Goal: Transaction & Acquisition: Purchase product/service

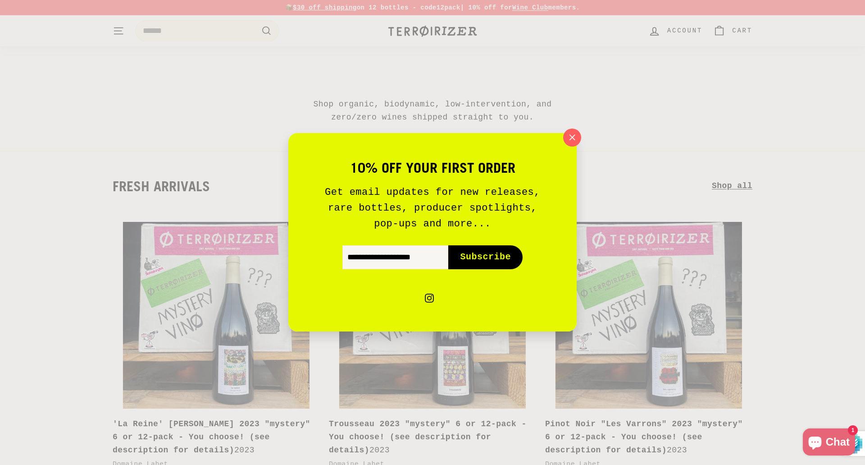
scroll to position [135, 0]
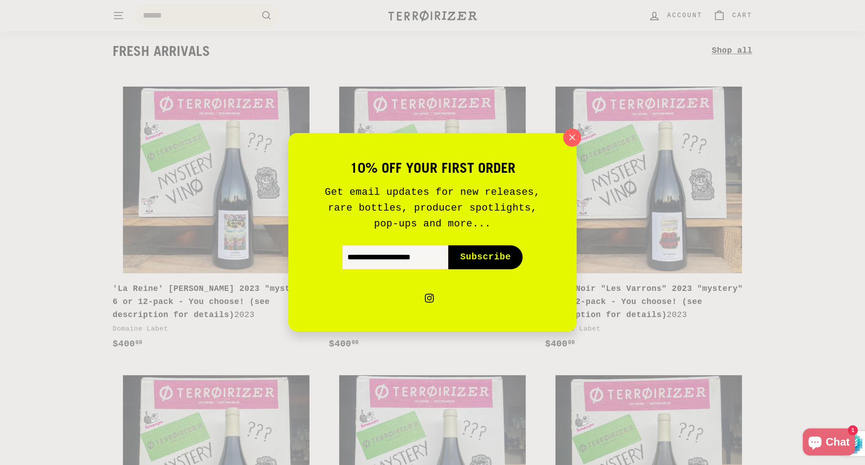
click at [482, 254] on span "Subscribe" at bounding box center [485, 257] width 51 height 13
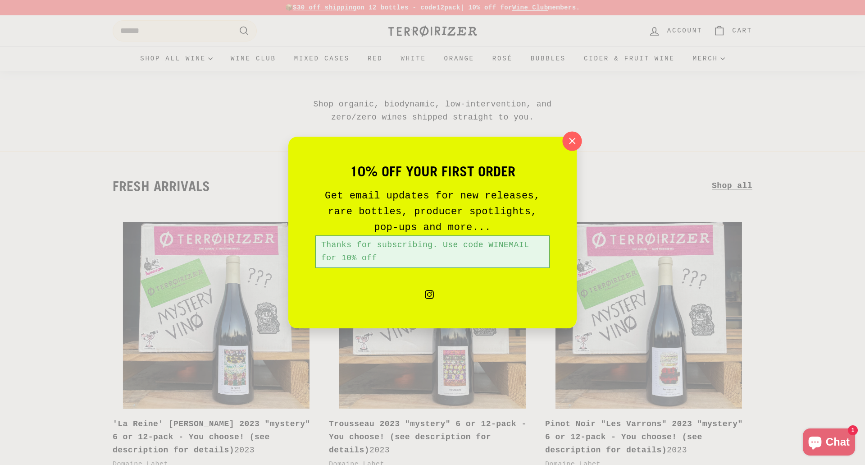
click at [571, 144] on icon "button" at bounding box center [572, 141] width 14 height 14
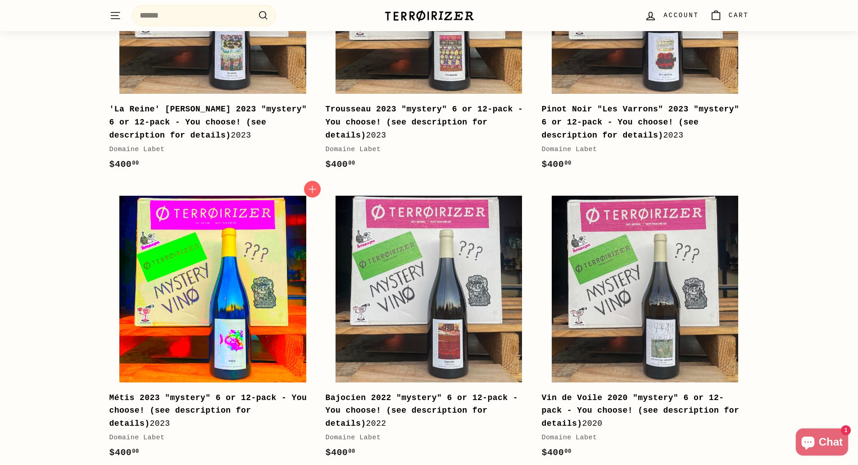
scroll to position [315, 0]
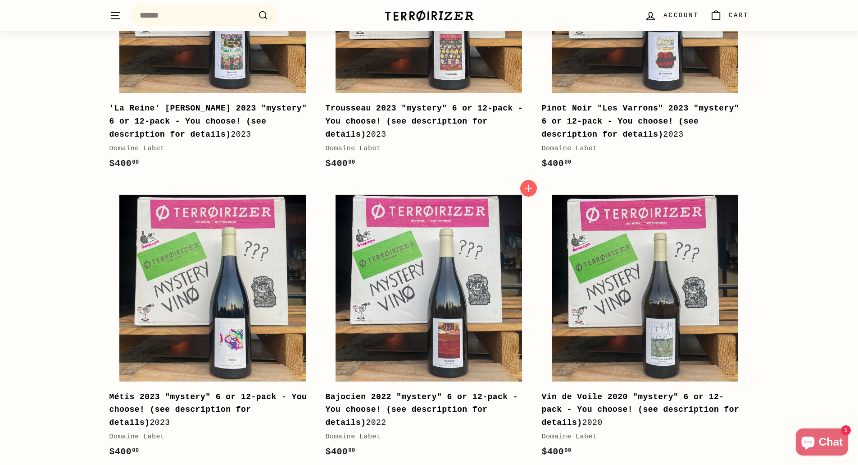
click at [412, 405] on b "Bajocien 2022 "mystery" 6 or 12-pack - You choose! (see description for details)" at bounding box center [421, 409] width 193 height 35
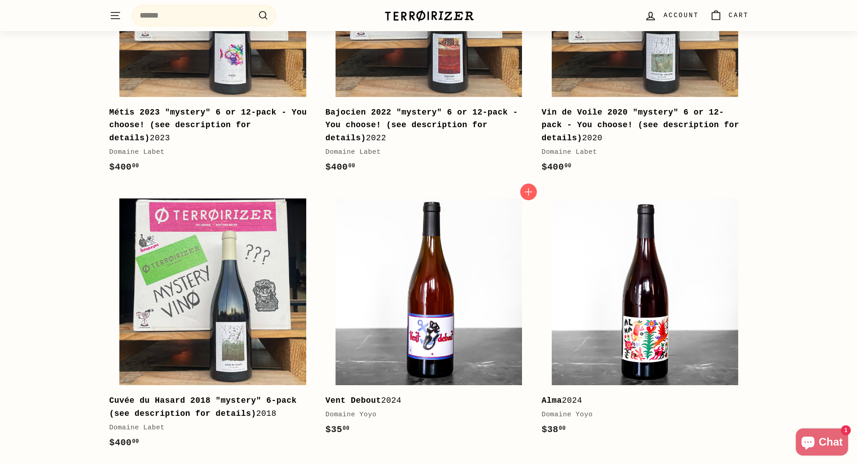
scroll to position [721, 0]
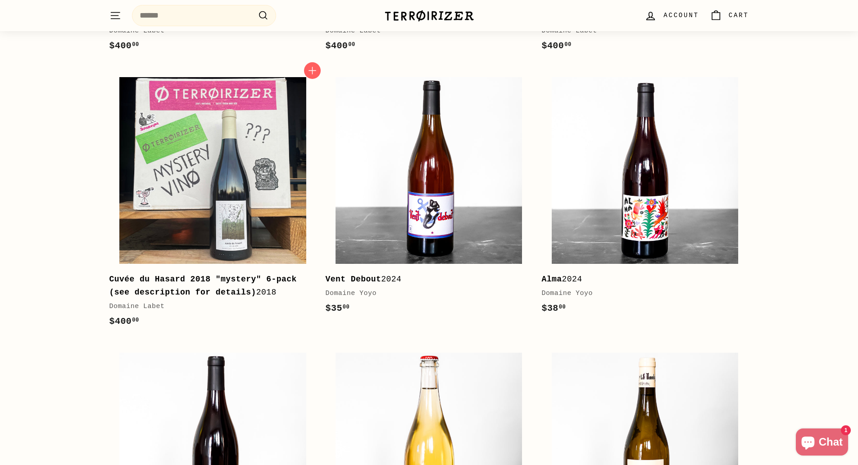
click at [140, 279] on b "Cuvée du Hasard 2018 "mystery" 6-pack (see description for details)" at bounding box center [202, 285] width 187 height 22
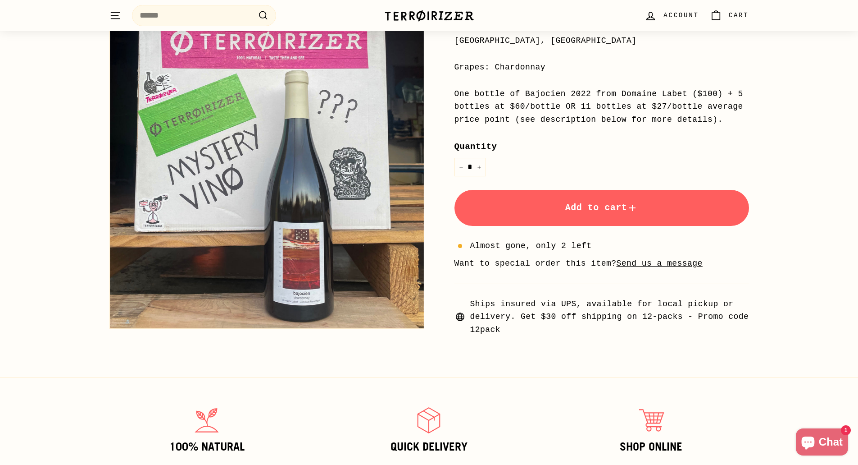
scroll to position [180, 0]
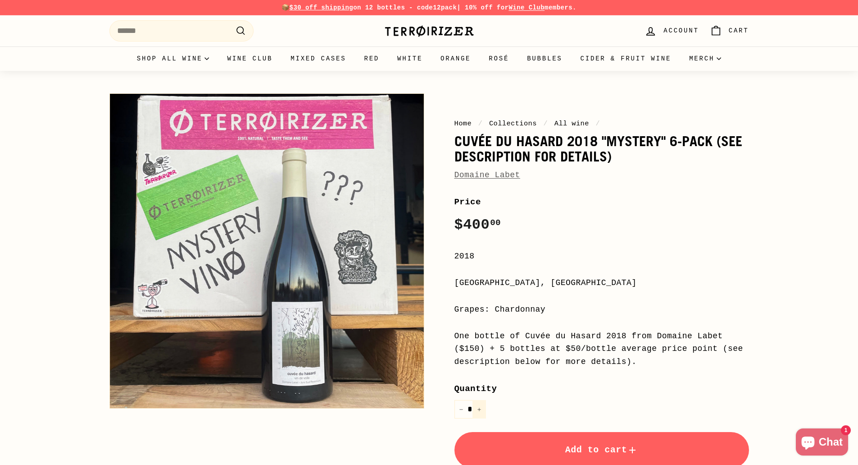
click at [479, 406] on button "+" at bounding box center [480, 409] width 14 height 18
click at [460, 406] on button "−" at bounding box center [462, 409] width 14 height 18
type input "*"
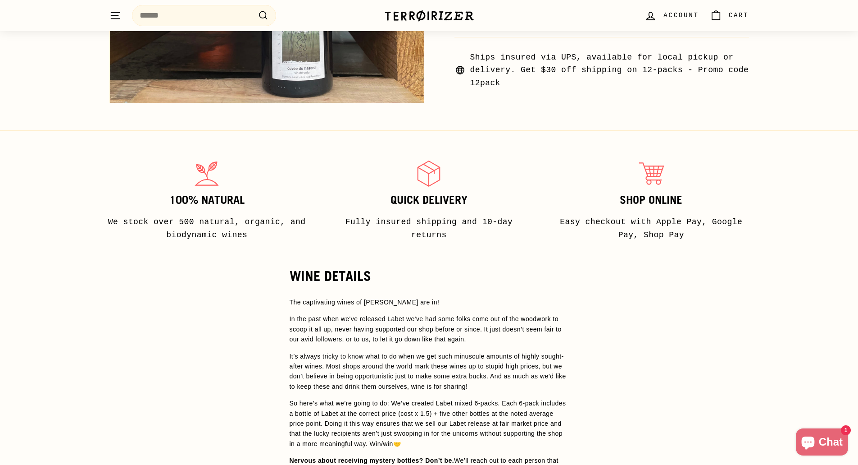
scroll to position [225, 0]
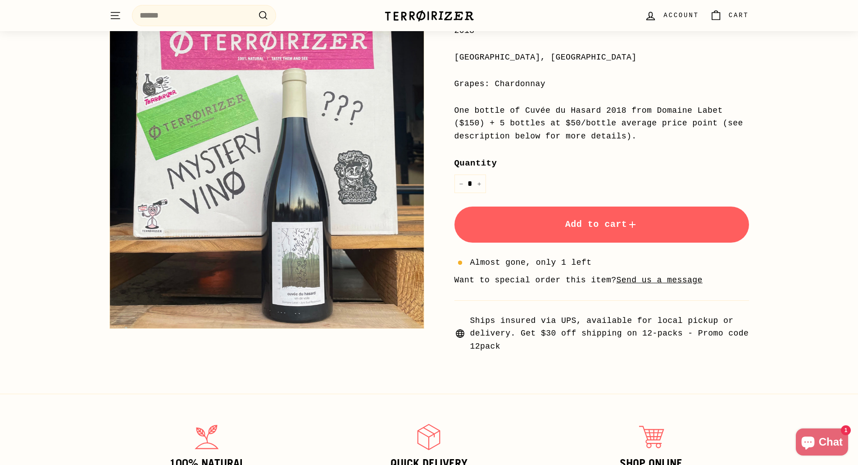
click at [606, 221] on span "Add to cart" at bounding box center [601, 224] width 73 height 10
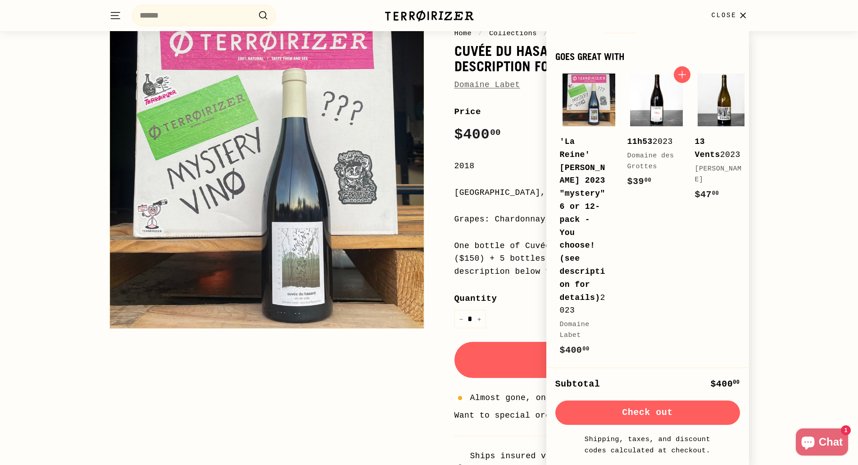
scroll to position [75, 0]
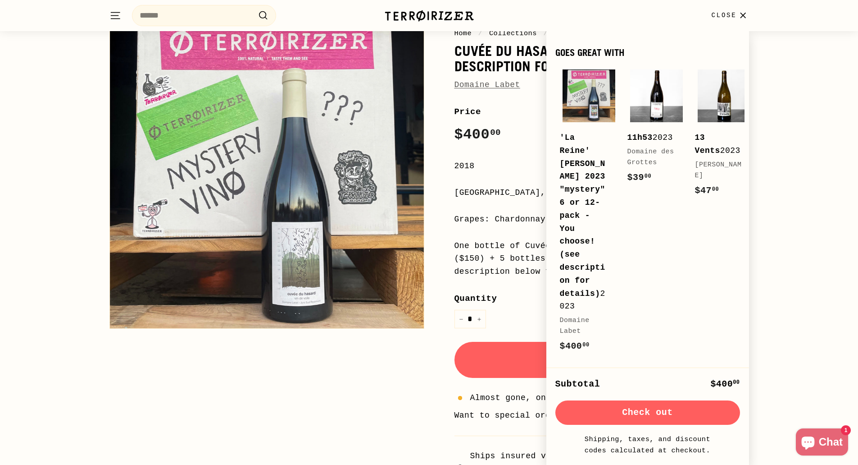
click at [651, 411] on button "Check out" at bounding box center [648, 412] width 185 height 24
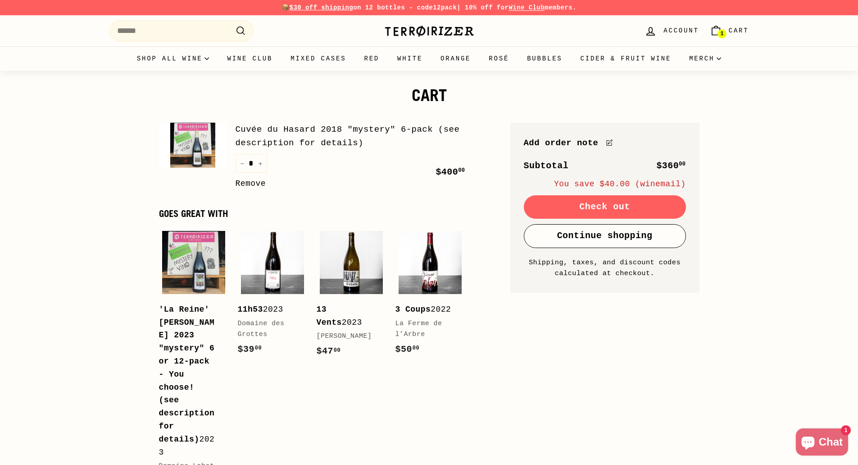
click at [620, 235] on link "Continue shopping" at bounding box center [605, 235] width 162 height 23
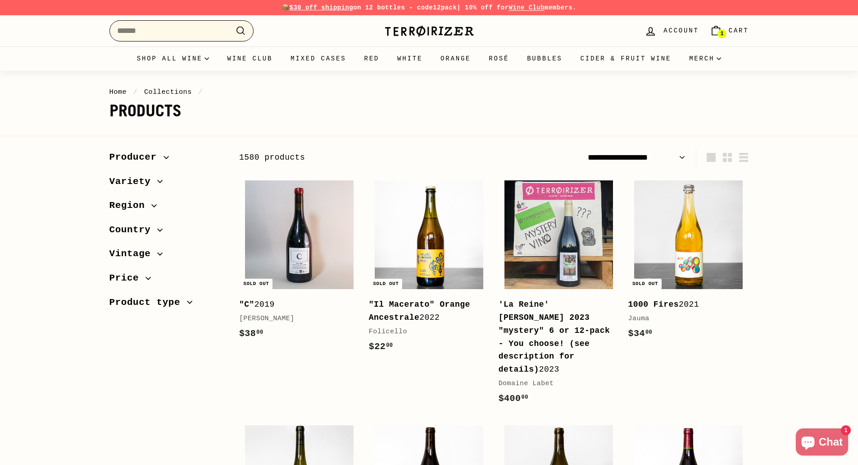
click at [188, 32] on input "Search" at bounding box center [181, 30] width 144 height 21
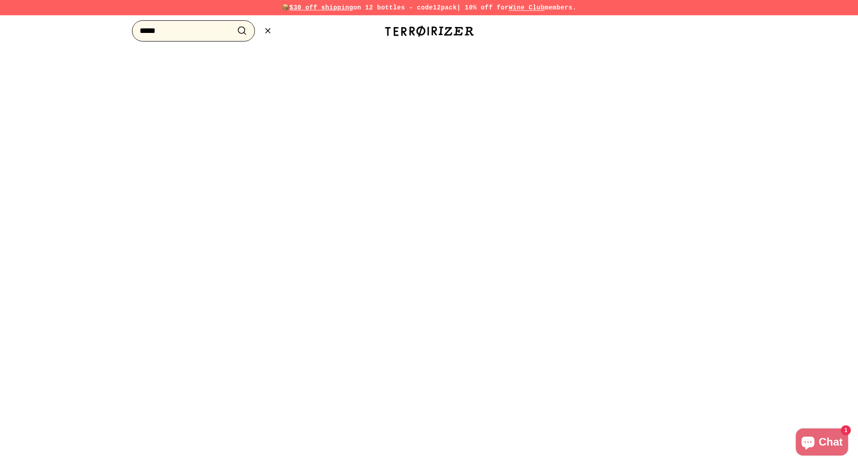
type input "*****"
click at [234, 24] on button ".cls-1{fill:none;stroke:#000;stroke-miterlimit:10;stroke-width:2px} Search" at bounding box center [242, 31] width 17 height 14
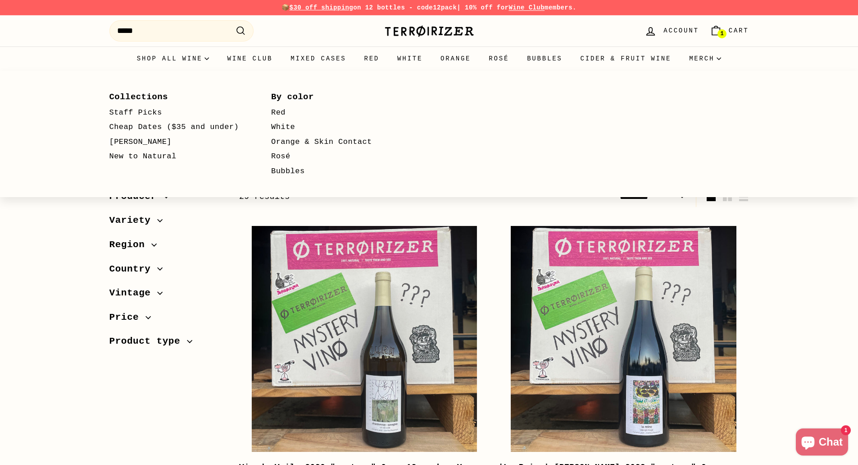
select select "*********"
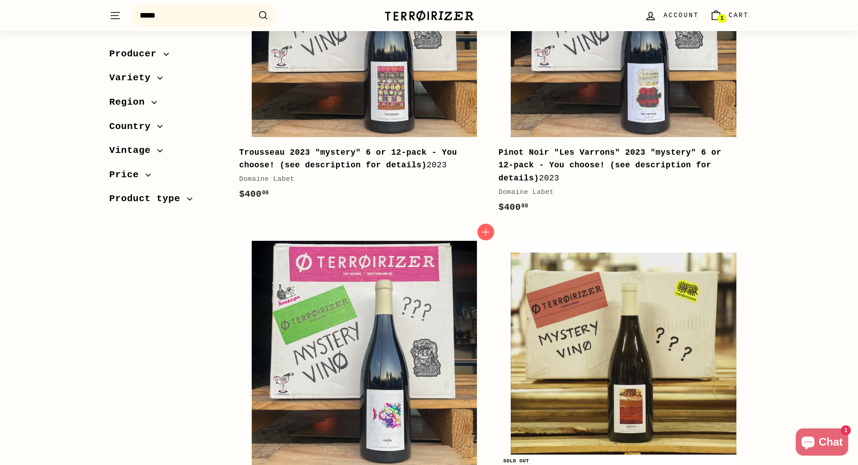
scroll to position [946, 0]
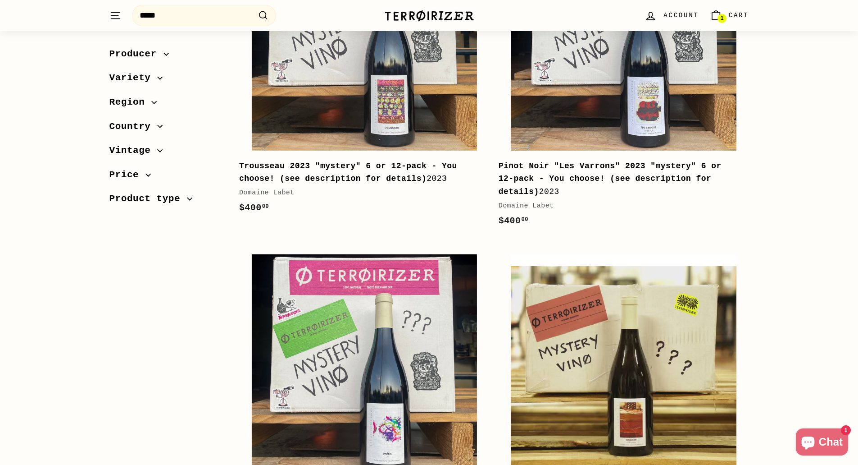
click at [296, 161] on b "Trousseau 2023 "mystery" 6 or 12-pack - You choose! (see description for detail…" at bounding box center [348, 172] width 218 height 22
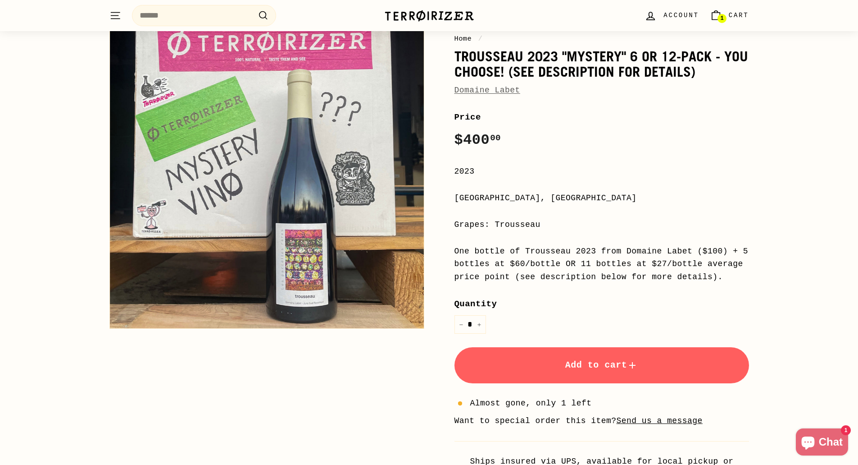
scroll to position [90, 0]
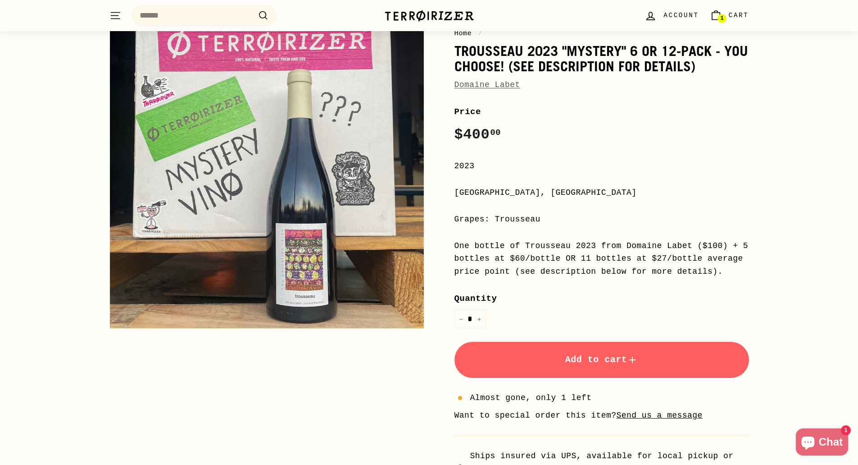
click at [599, 362] on span "Add to cart" at bounding box center [601, 359] width 73 height 10
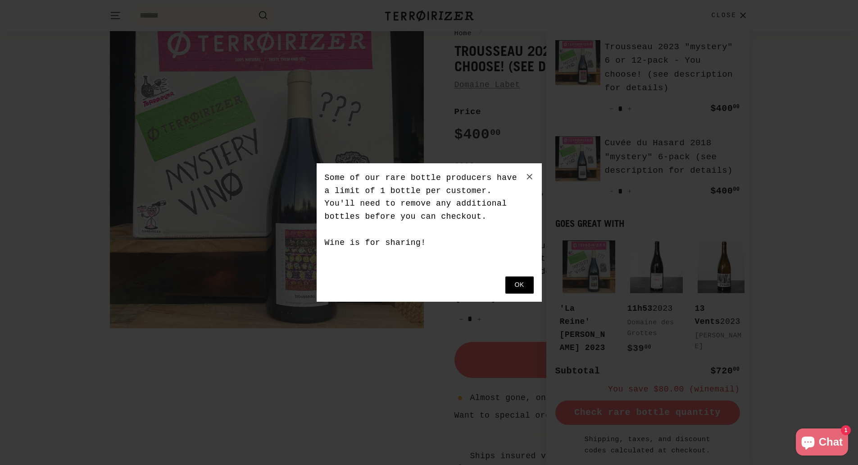
click at [520, 283] on button at bounding box center [520, 284] width 28 height 17
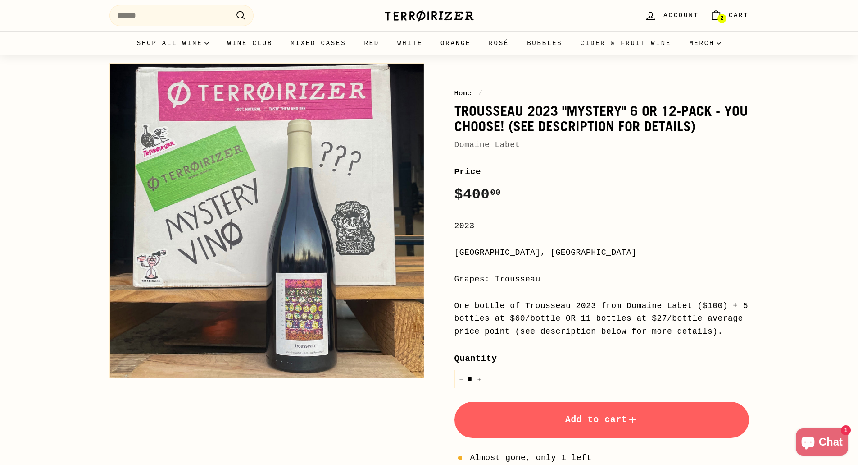
scroll to position [0, 0]
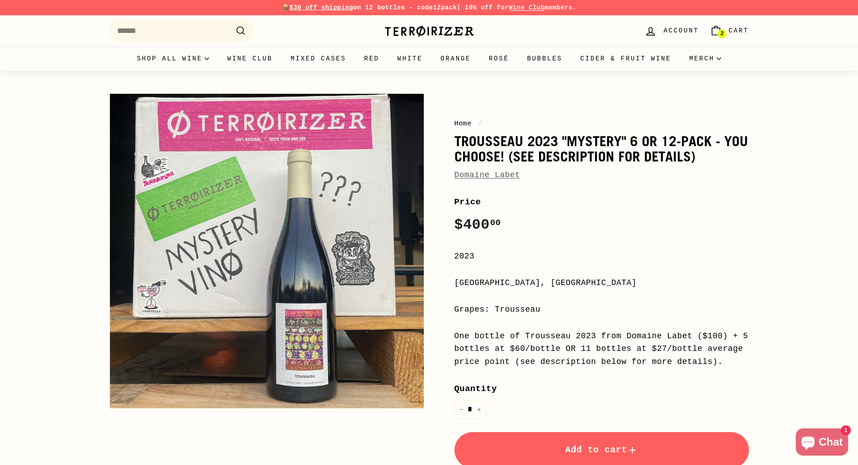
click at [737, 30] on span "Cart" at bounding box center [739, 31] width 20 height 10
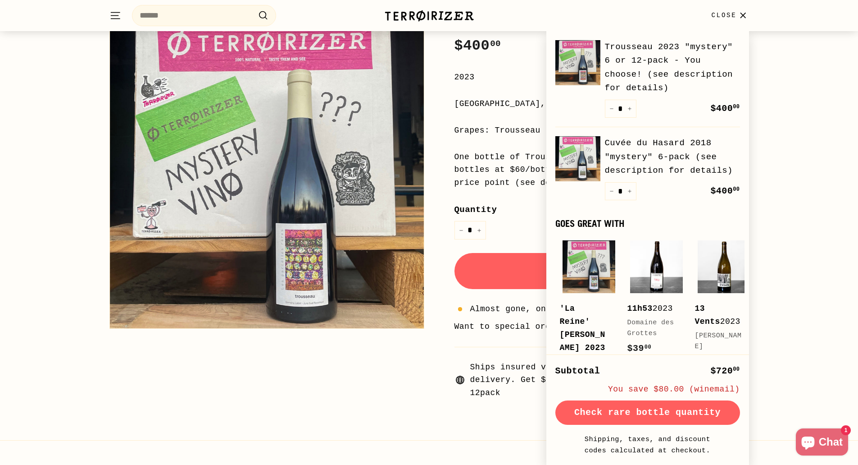
scroll to position [180, 0]
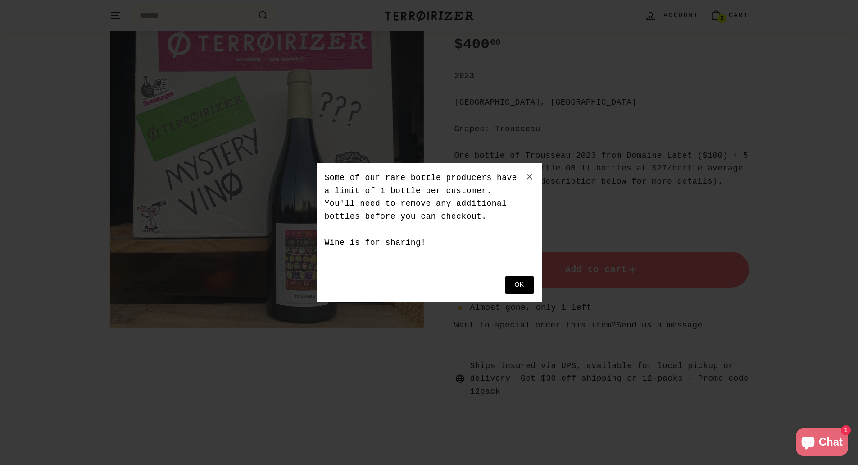
click at [520, 286] on button at bounding box center [520, 284] width 28 height 17
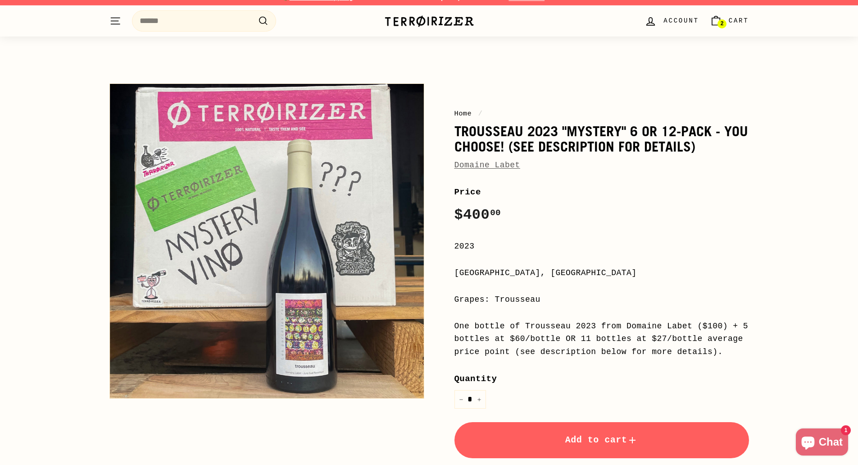
scroll to position [0, 0]
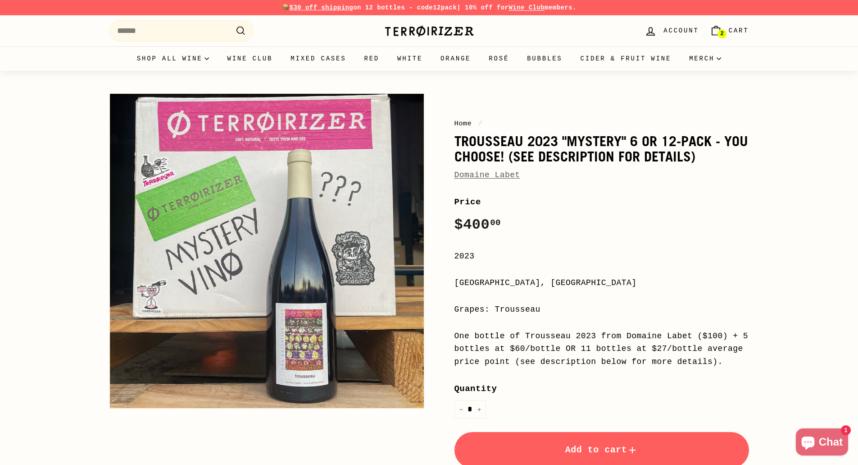
click at [733, 32] on span "Cart" at bounding box center [739, 31] width 20 height 10
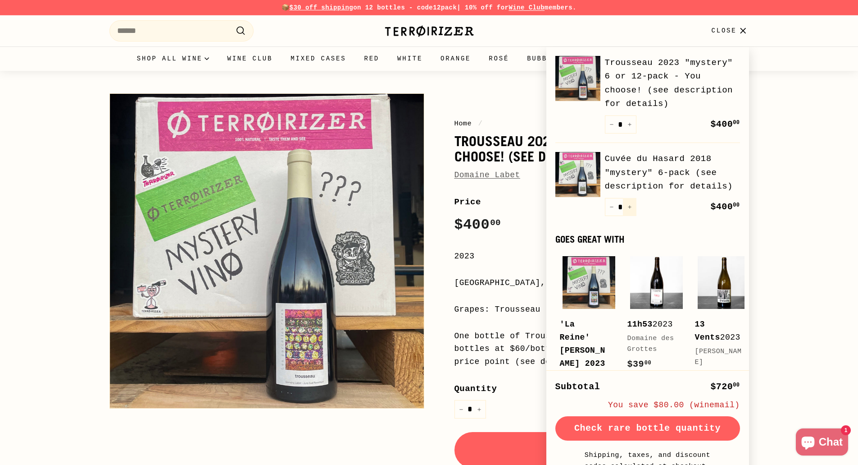
click at [632, 207] on icon "Increase item quantity by one" at bounding box center [630, 207] width 5 height 5
type input "*"
click at [629, 205] on icon "Increase item quantity by one" at bounding box center [630, 207] width 5 height 5
type input "*"
click at [612, 126] on icon "Reduce item quantity by one" at bounding box center [612, 124] width 5 height 5
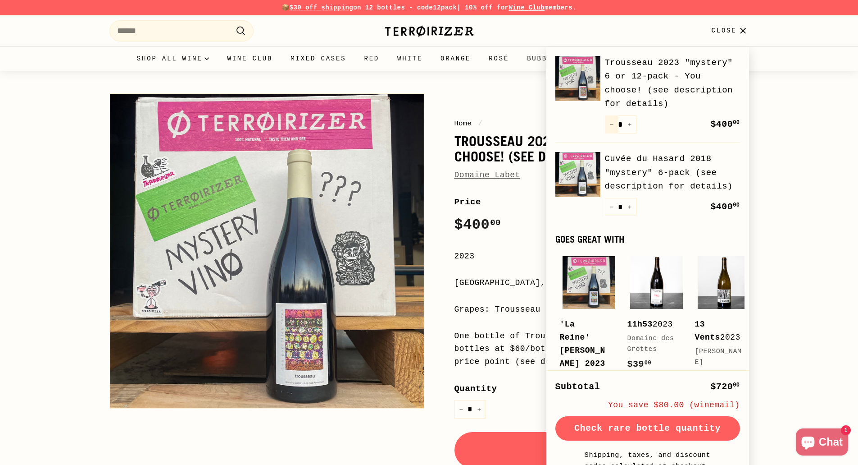
type input "*"
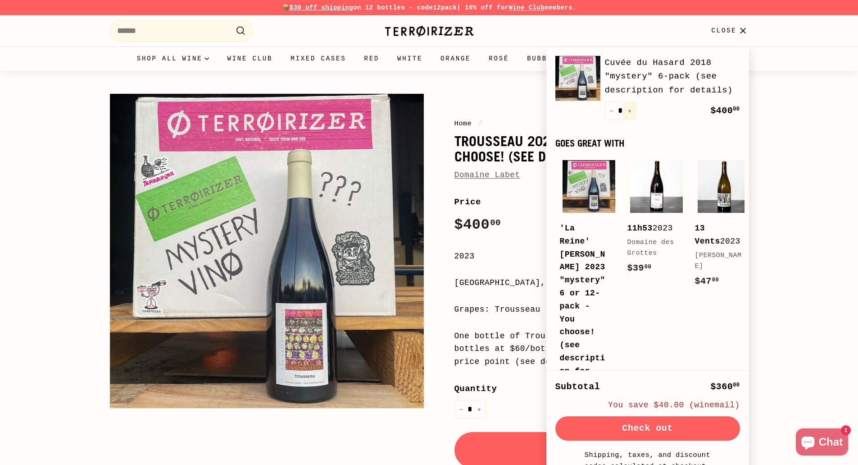
click at [629, 111] on icon "Increase item quantity by one" at bounding box center [630, 111] width 5 height 5
type input "*"
click at [152, 27] on input "Search" at bounding box center [181, 30] width 144 height 21
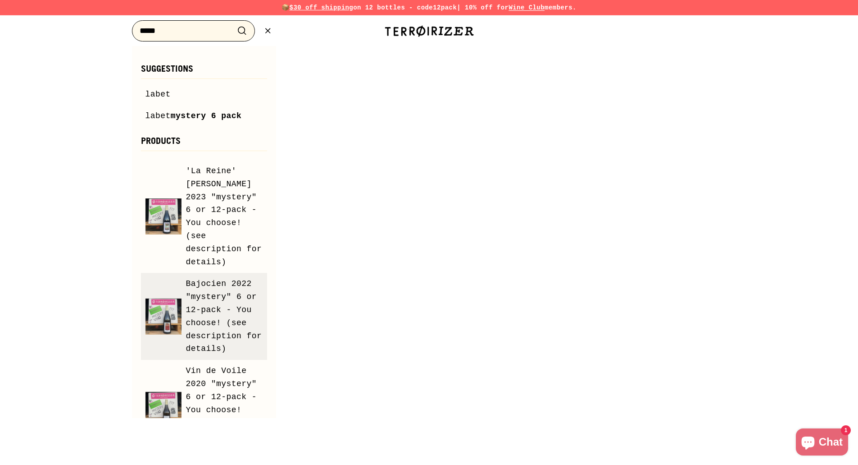
type input "*****"
click at [230, 296] on span "Bajocien 2022 "mystery" 6 or 12-pack - You choose! (see description for details)" at bounding box center [224, 316] width 77 height 78
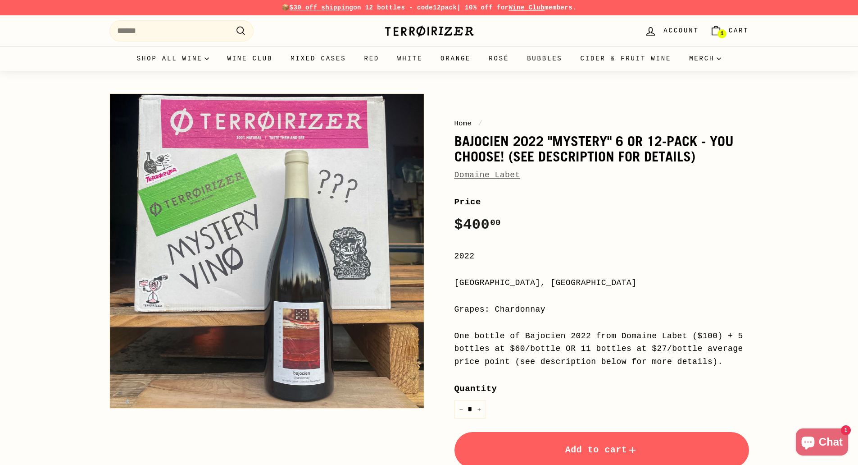
click at [597, 452] on span "Add to cart" at bounding box center [601, 449] width 73 height 10
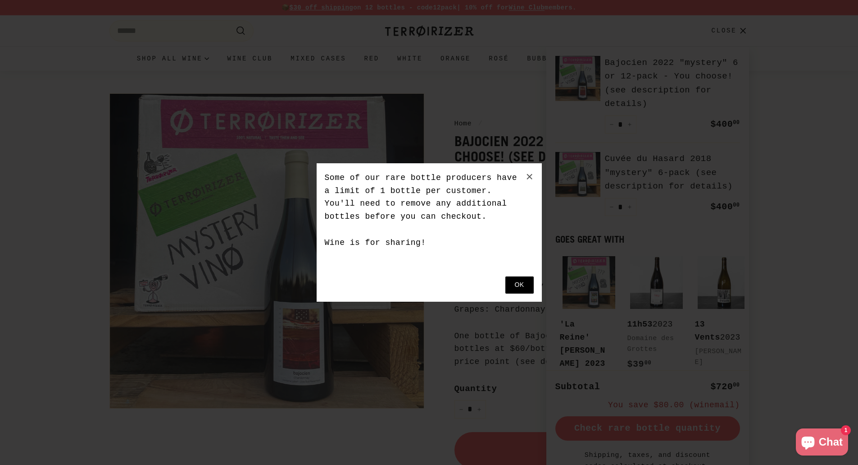
click at [521, 280] on button at bounding box center [520, 284] width 28 height 17
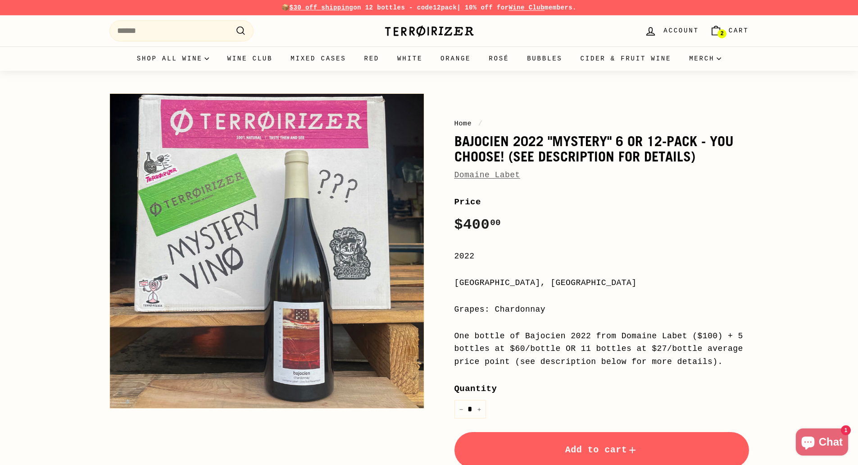
click at [724, 31] on span "2" at bounding box center [721, 34] width 3 height 6
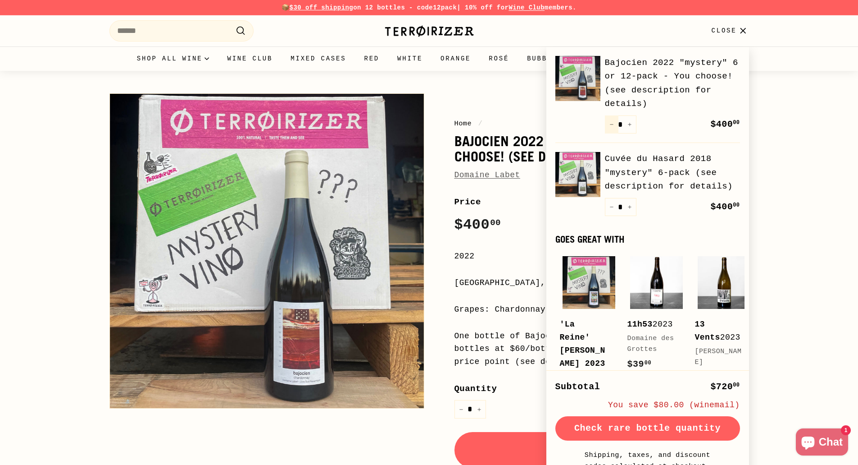
click at [612, 126] on icon "Reduce item quantity by one" at bounding box center [612, 124] width 5 height 5
type input "*"
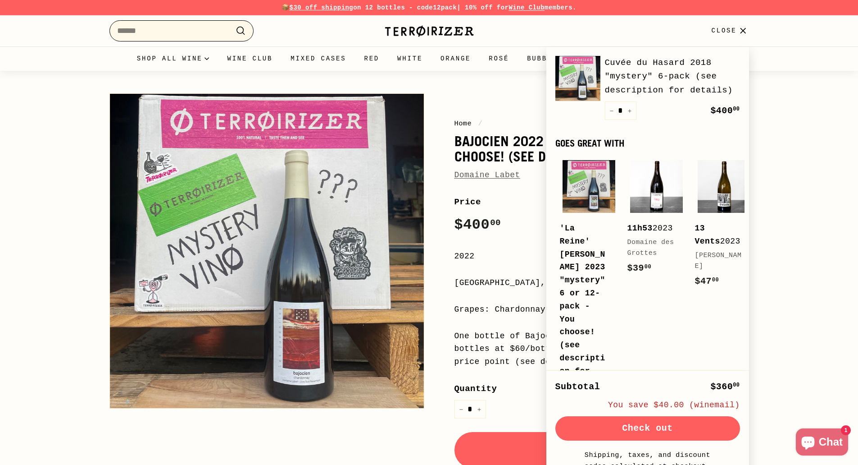
click at [153, 31] on input "Search" at bounding box center [181, 30] width 144 height 21
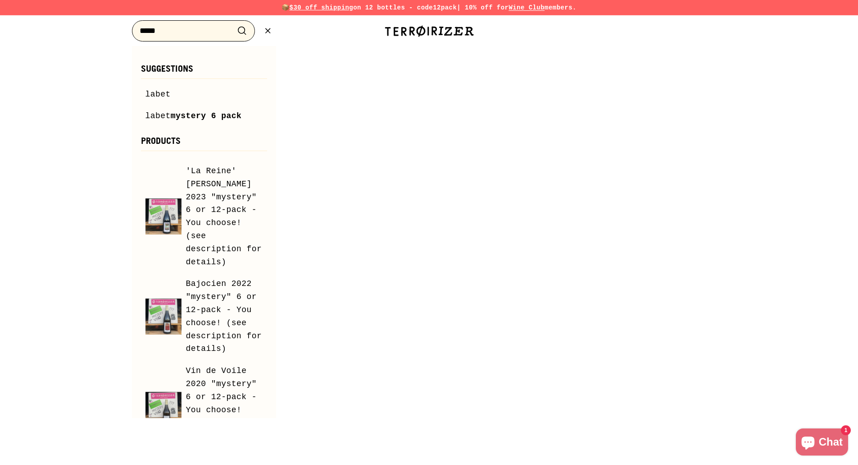
type input "*****"
click at [234, 24] on button ".cls-1{fill:none;stroke:#000;stroke-miterlimit:10;stroke-width:2px} Search" at bounding box center [242, 31] width 17 height 14
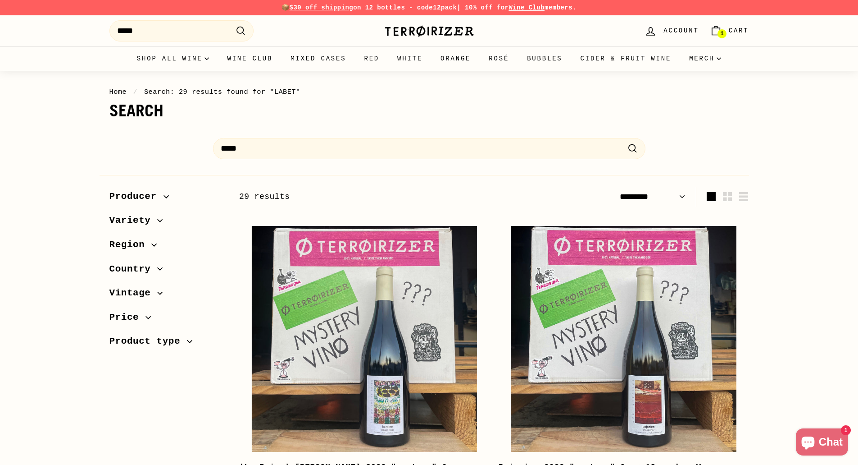
select select "*********"
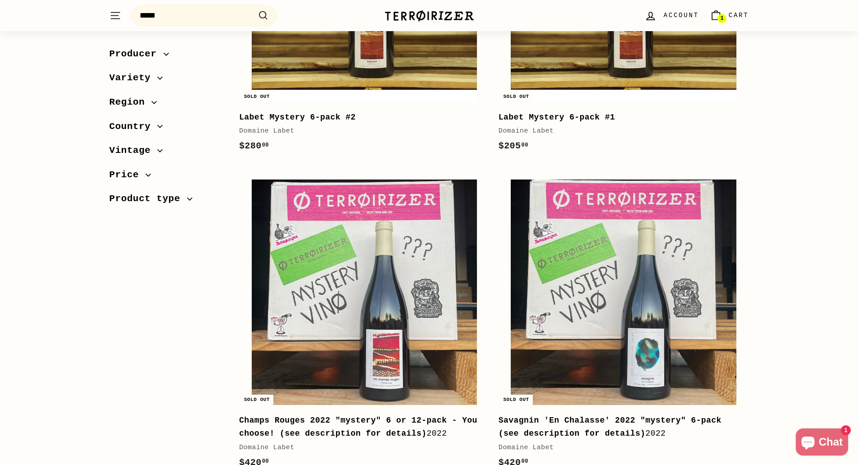
scroll to position [1492, 0]
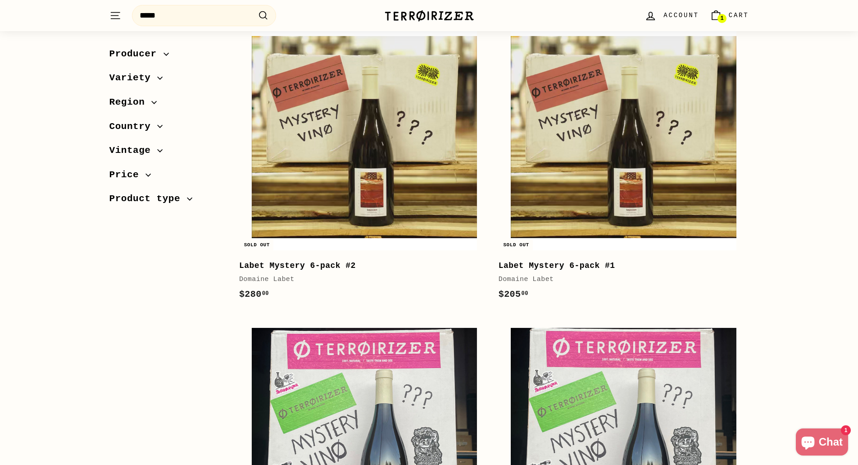
click at [164, 52] on icon "button" at bounding box center [166, 53] width 5 height 5
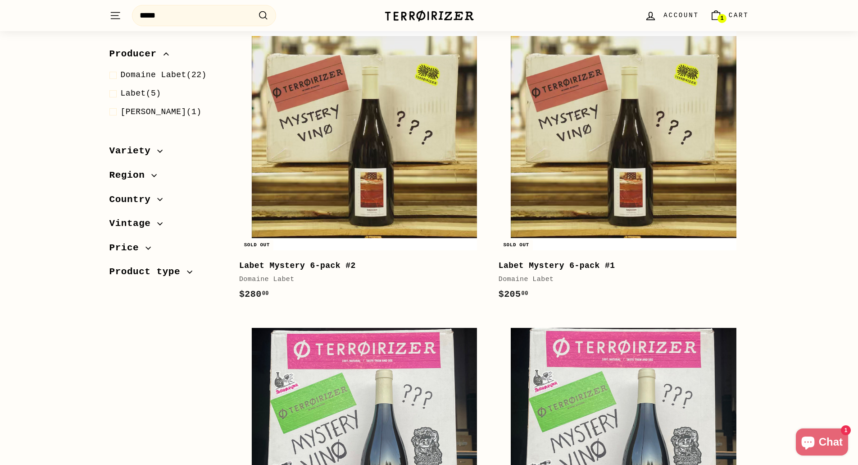
click at [152, 151] on span "Variety" at bounding box center [133, 151] width 48 height 15
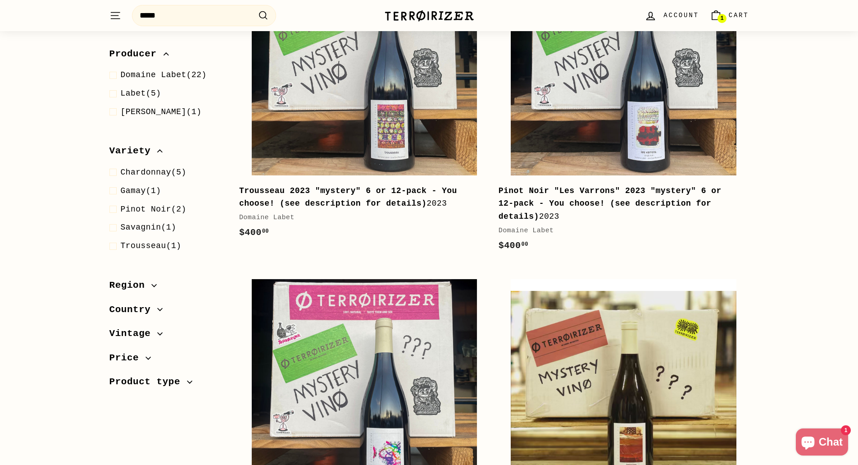
scroll to position [816, 0]
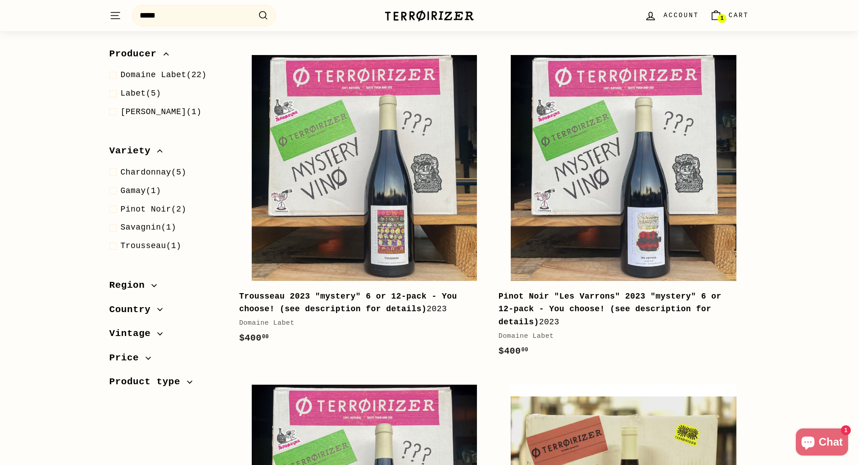
click at [733, 8] on link "1 Cart" at bounding box center [730, 15] width 50 height 27
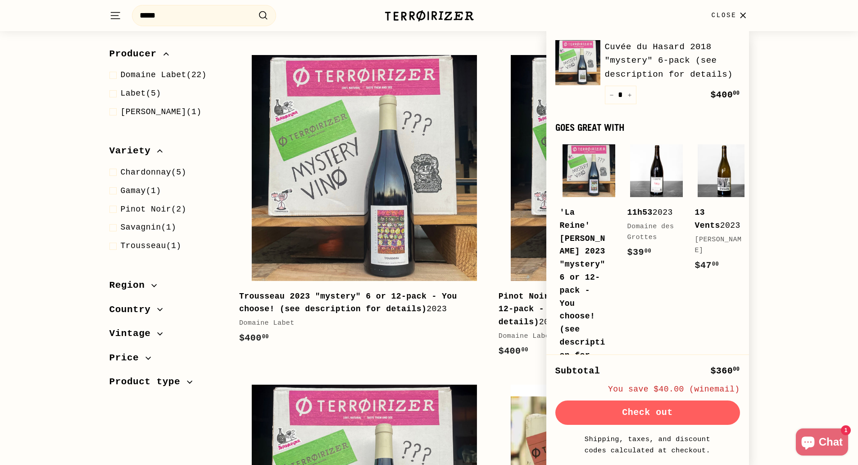
click at [654, 415] on button "Check out" at bounding box center [648, 412] width 185 height 24
